Goal: Task Accomplishment & Management: Manage account settings

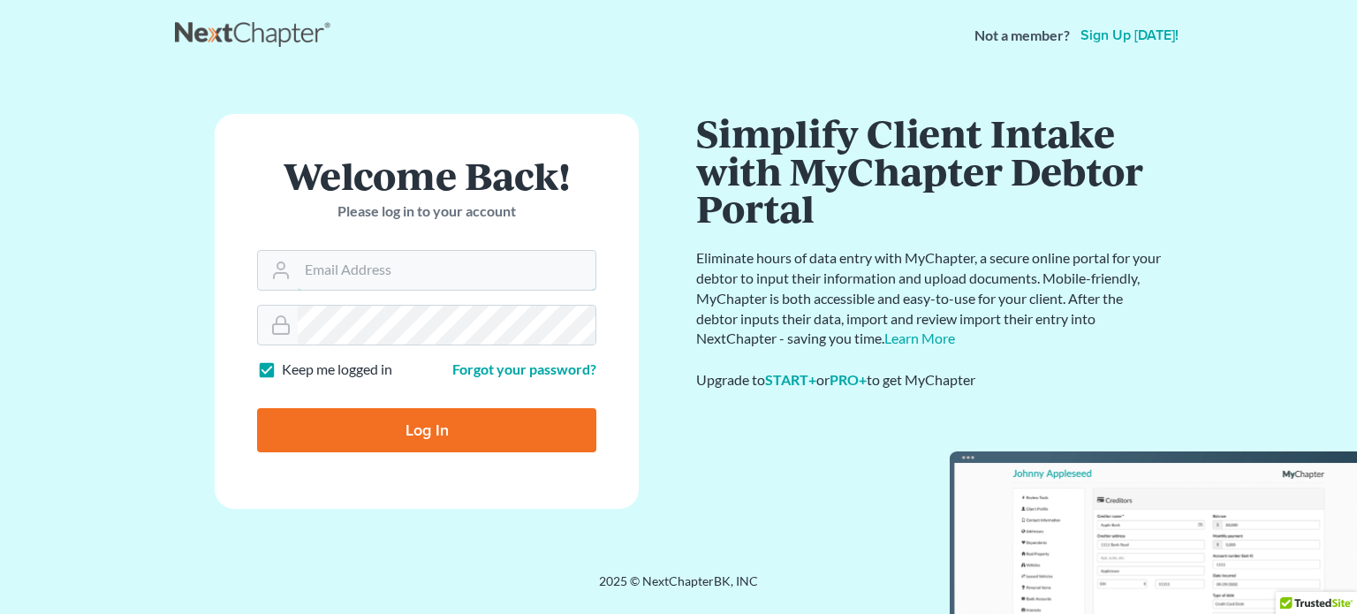
type input "[EMAIL_ADDRESS][DOMAIN_NAME]"
click at [408, 430] on input "Log In" at bounding box center [426, 430] width 339 height 44
type input "Thinking..."
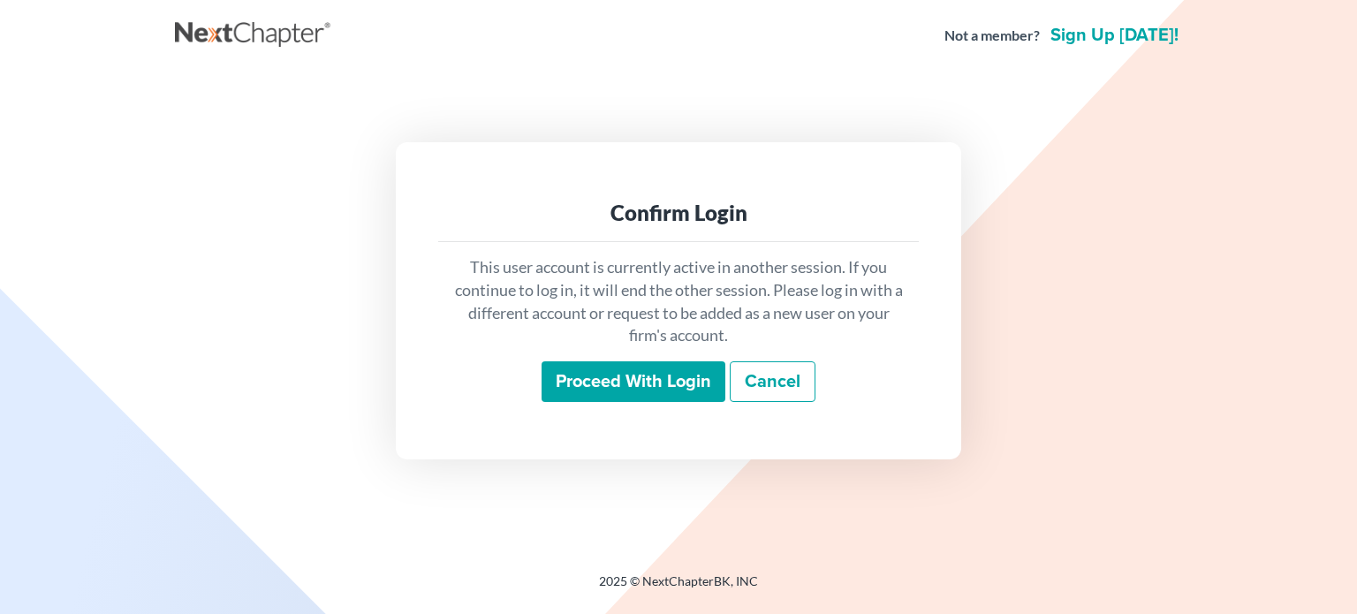
click at [620, 377] on input "Proceed with login" at bounding box center [634, 381] width 184 height 41
